Goal: Task Accomplishment & Management: Manage account settings

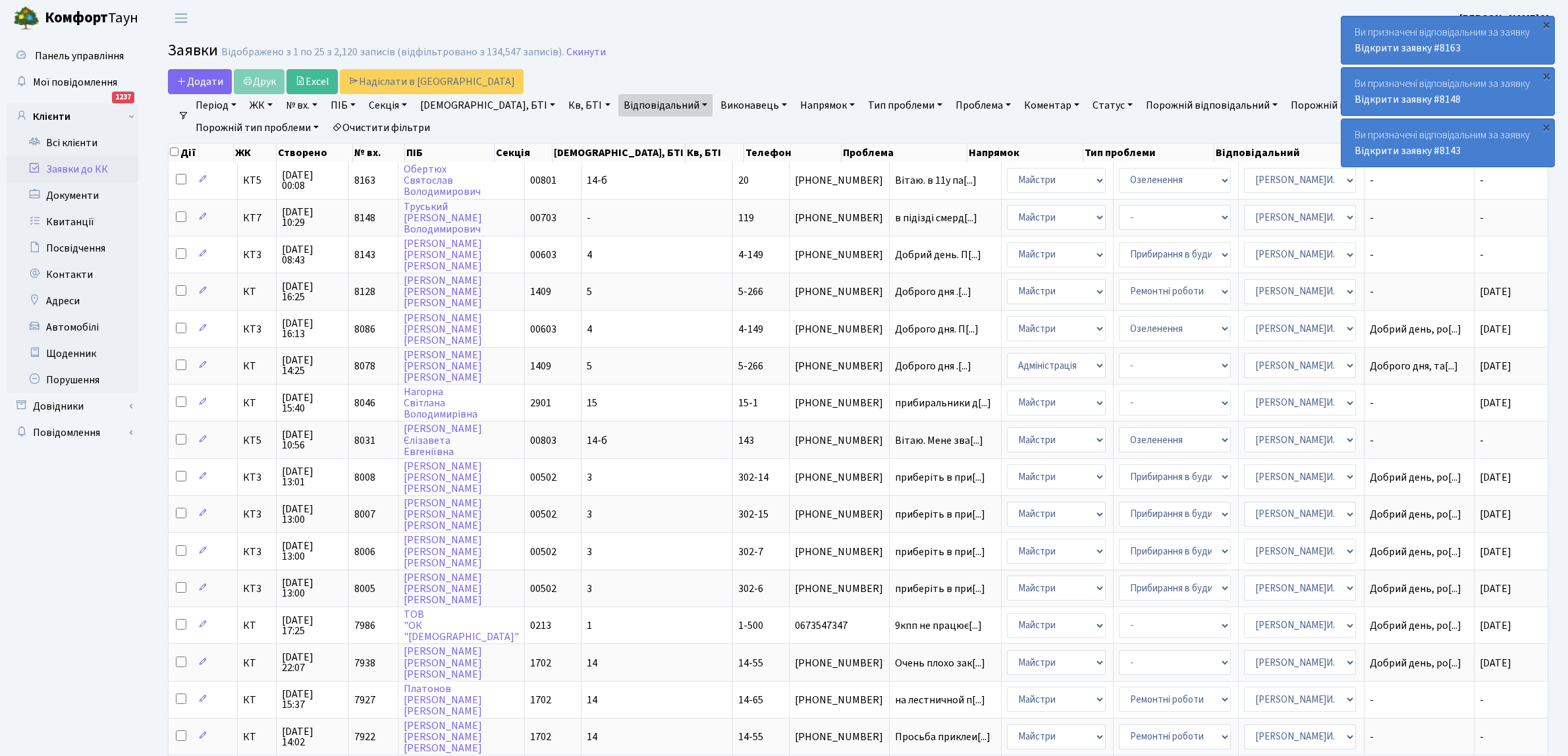
select select "25"
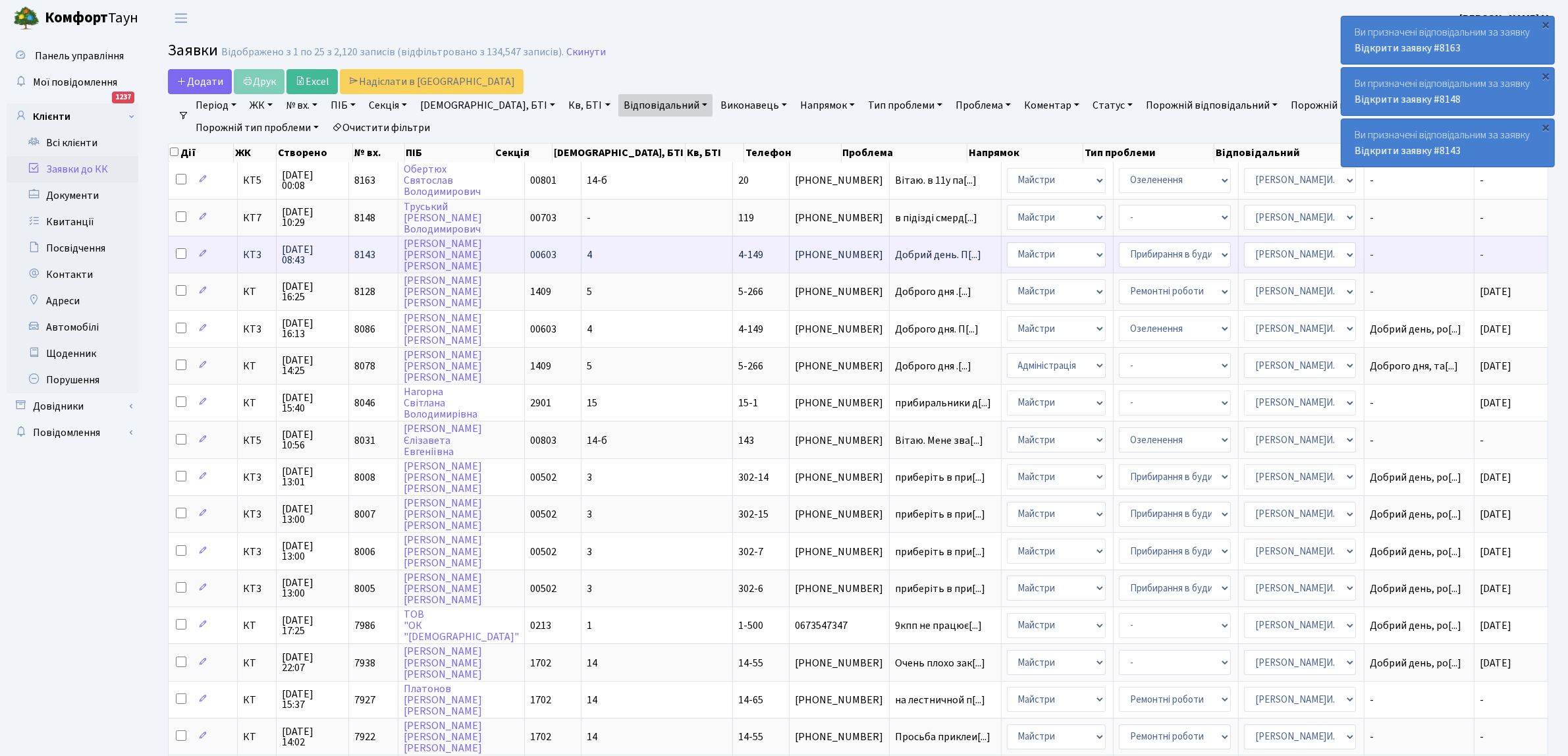
click at [890, 259] on td "Добрий день. П[...]" at bounding box center [946, 253] width 112 height 37
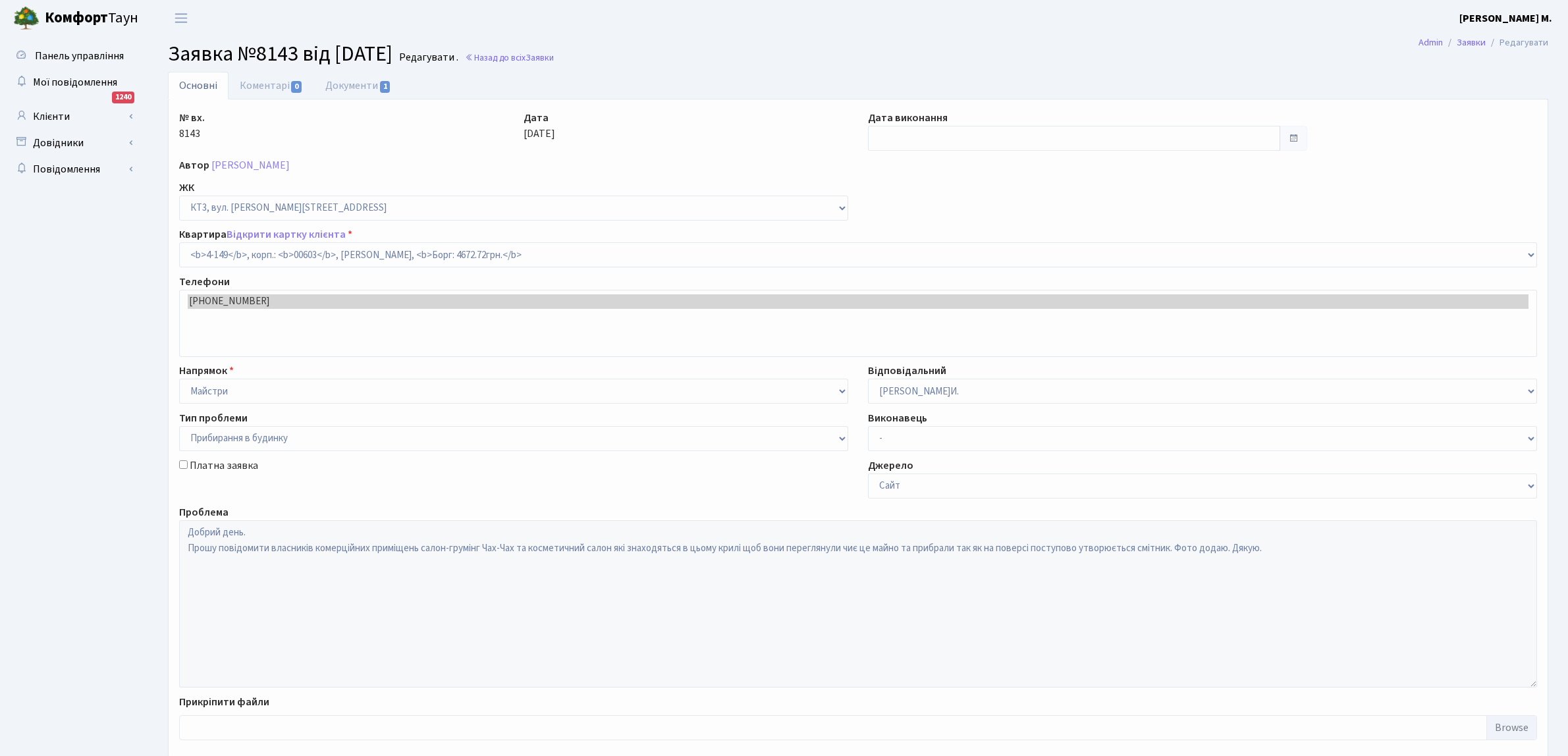
select select "16608"
select select "58"
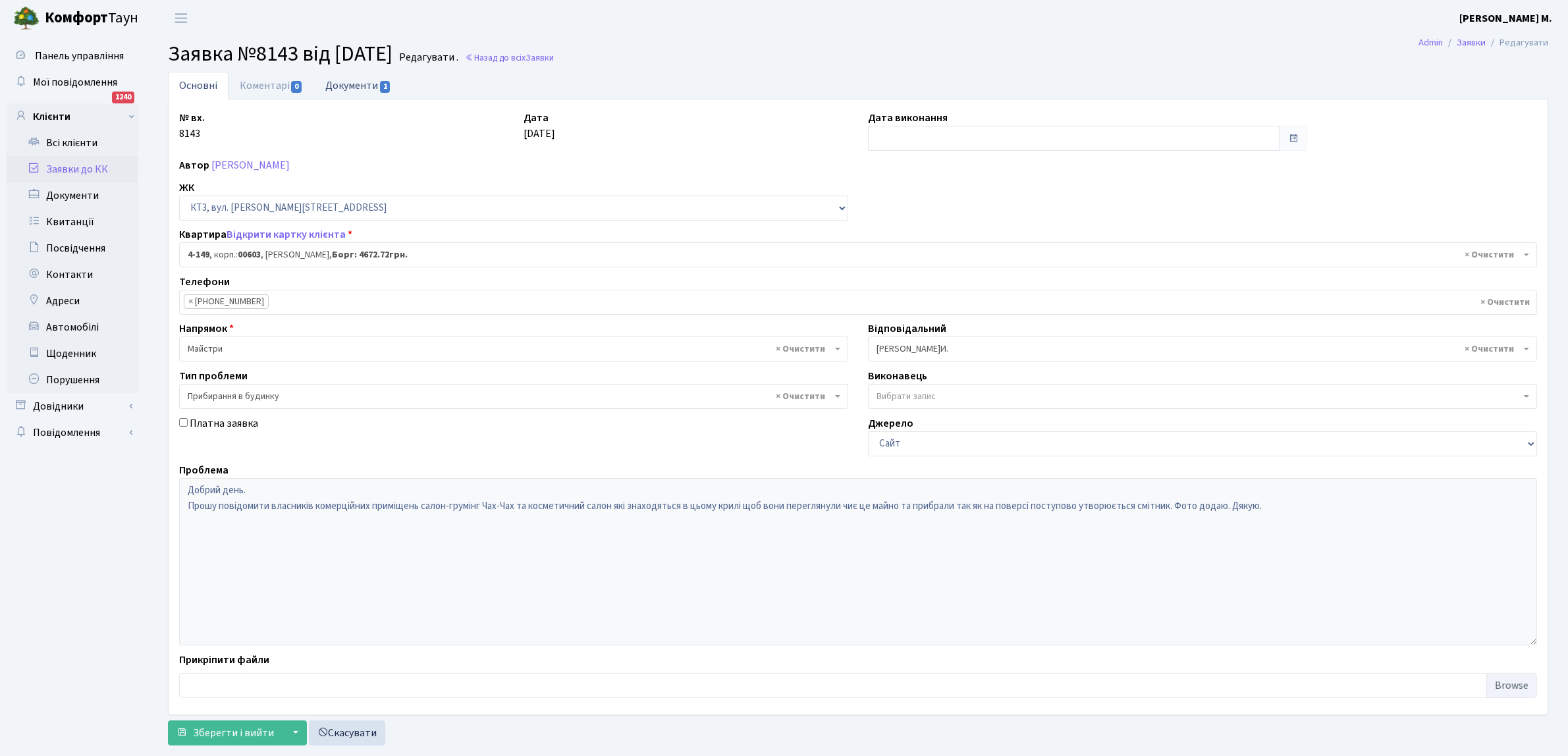
click at [348, 84] on link "Документи 1" at bounding box center [359, 85] width 89 height 27
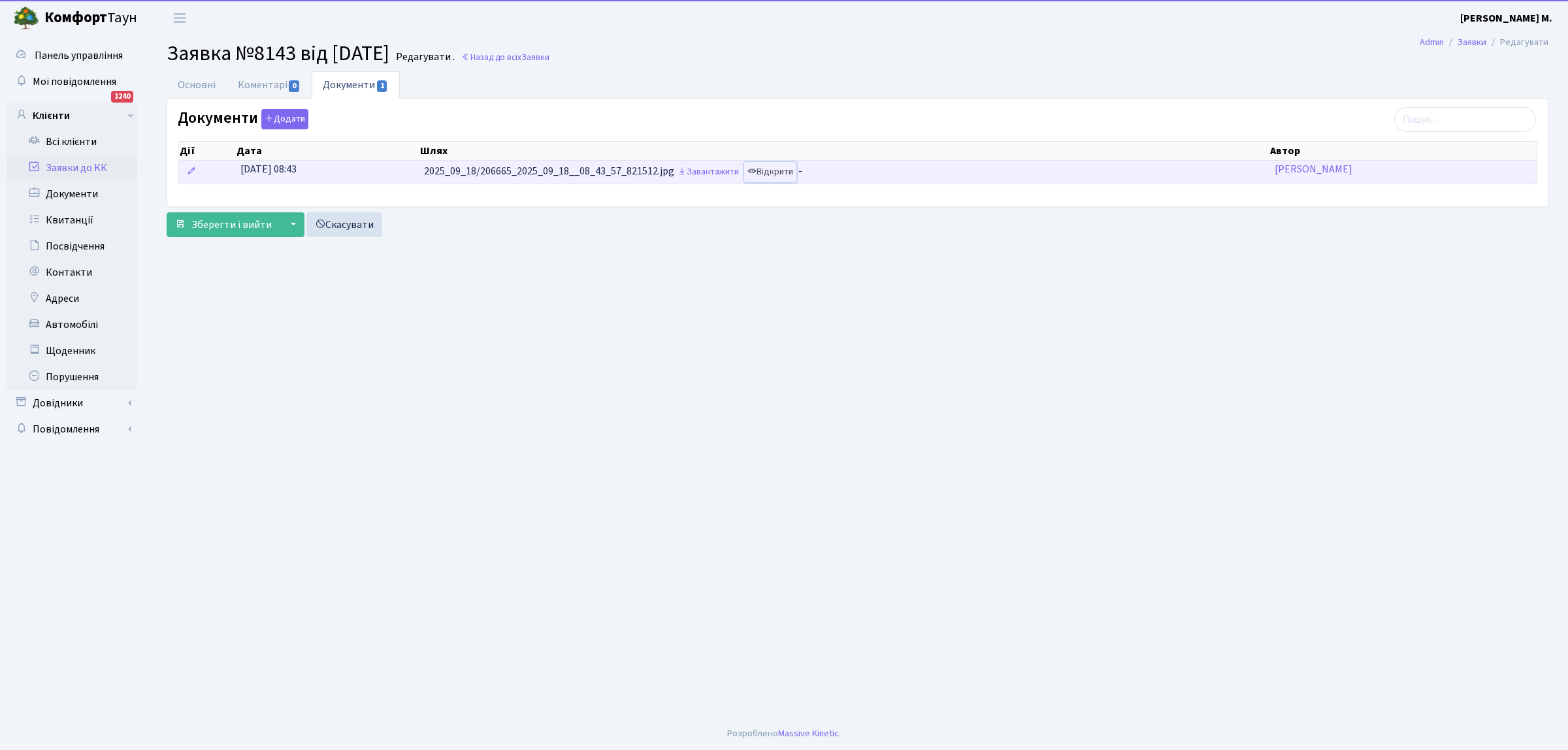
click at [777, 171] on link "Відкрити" at bounding box center [770, 172] width 52 height 21
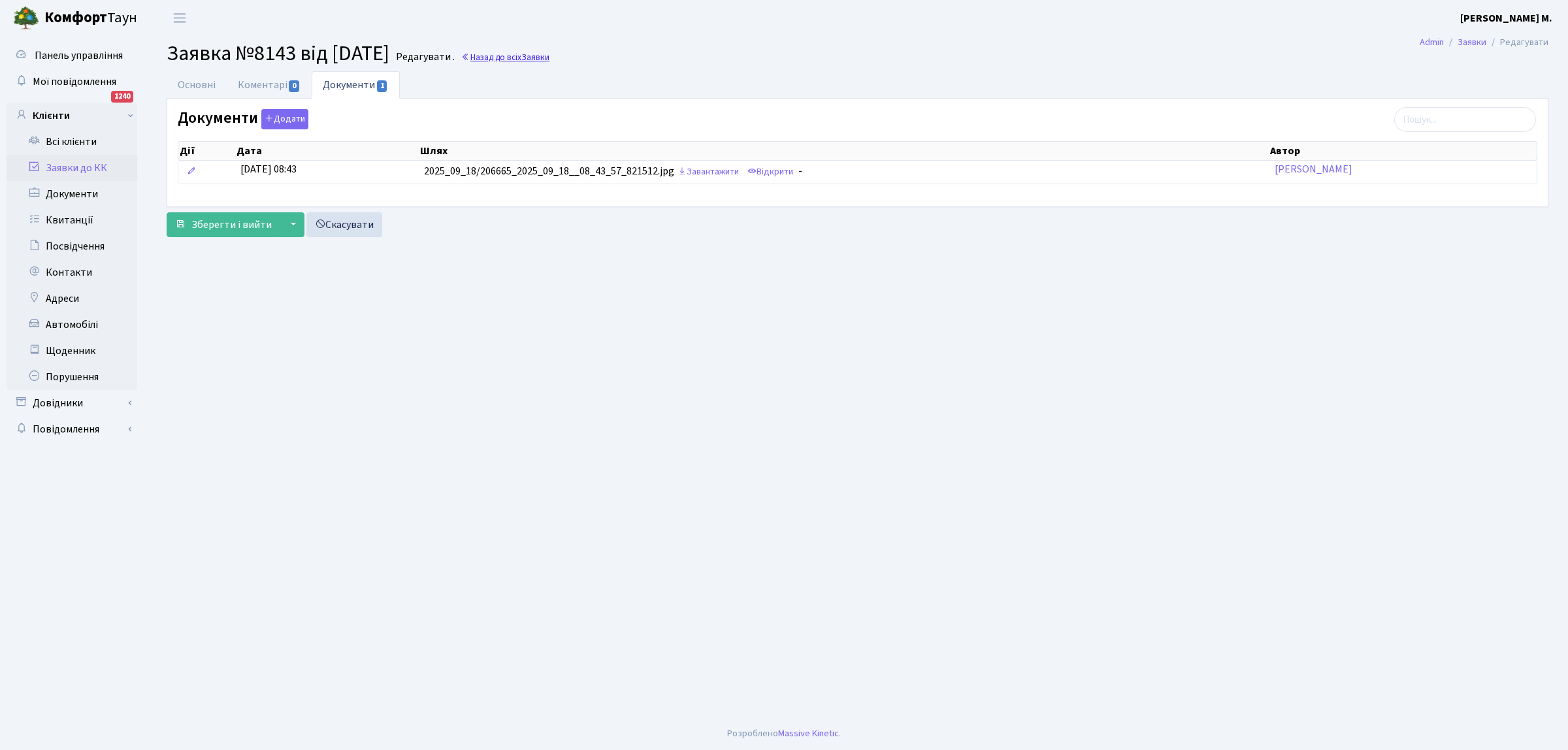
click at [536, 54] on link "Назад до всіх Заявки" at bounding box center [506, 57] width 88 height 12
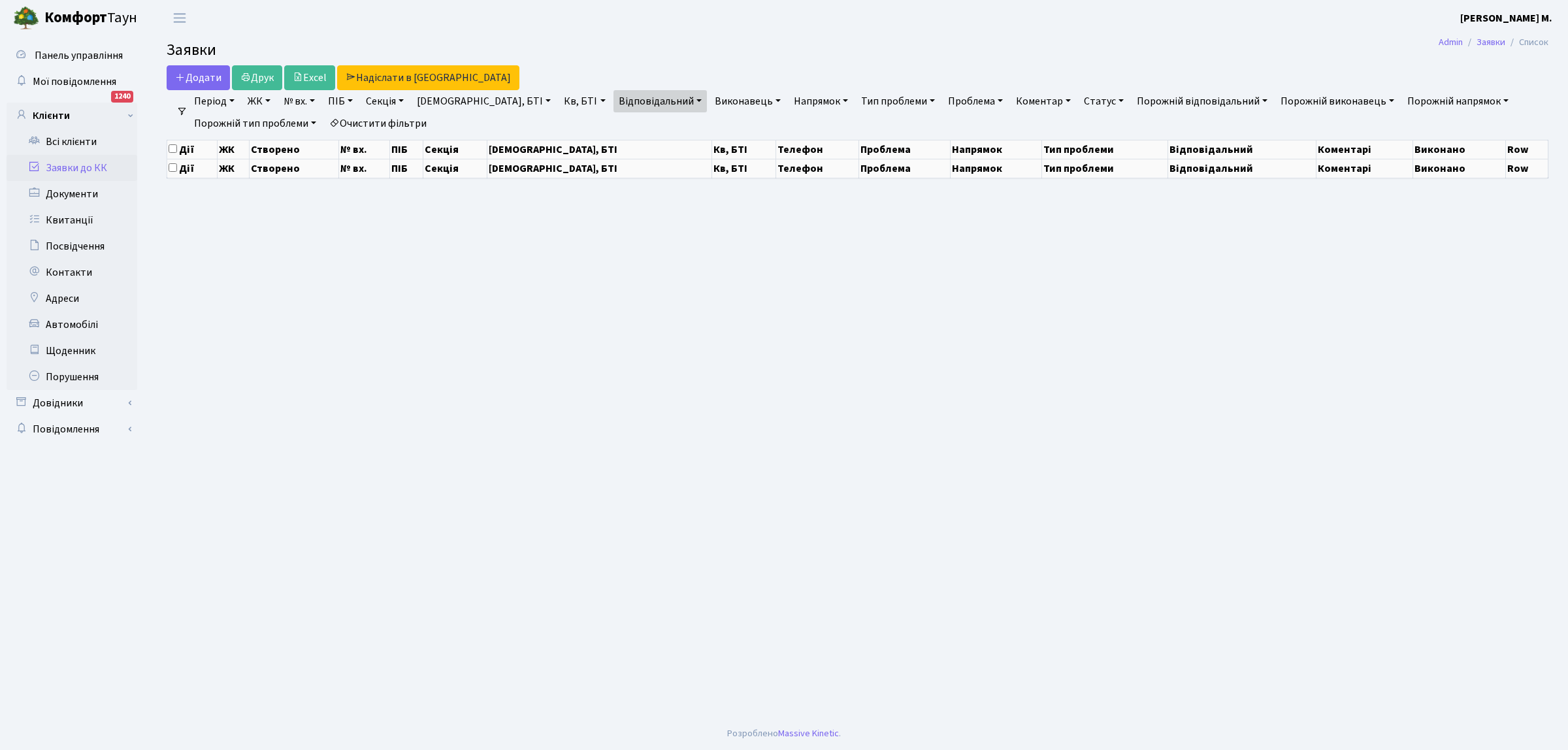
select select "25"
